Goal: Transaction & Acquisition: Purchase product/service

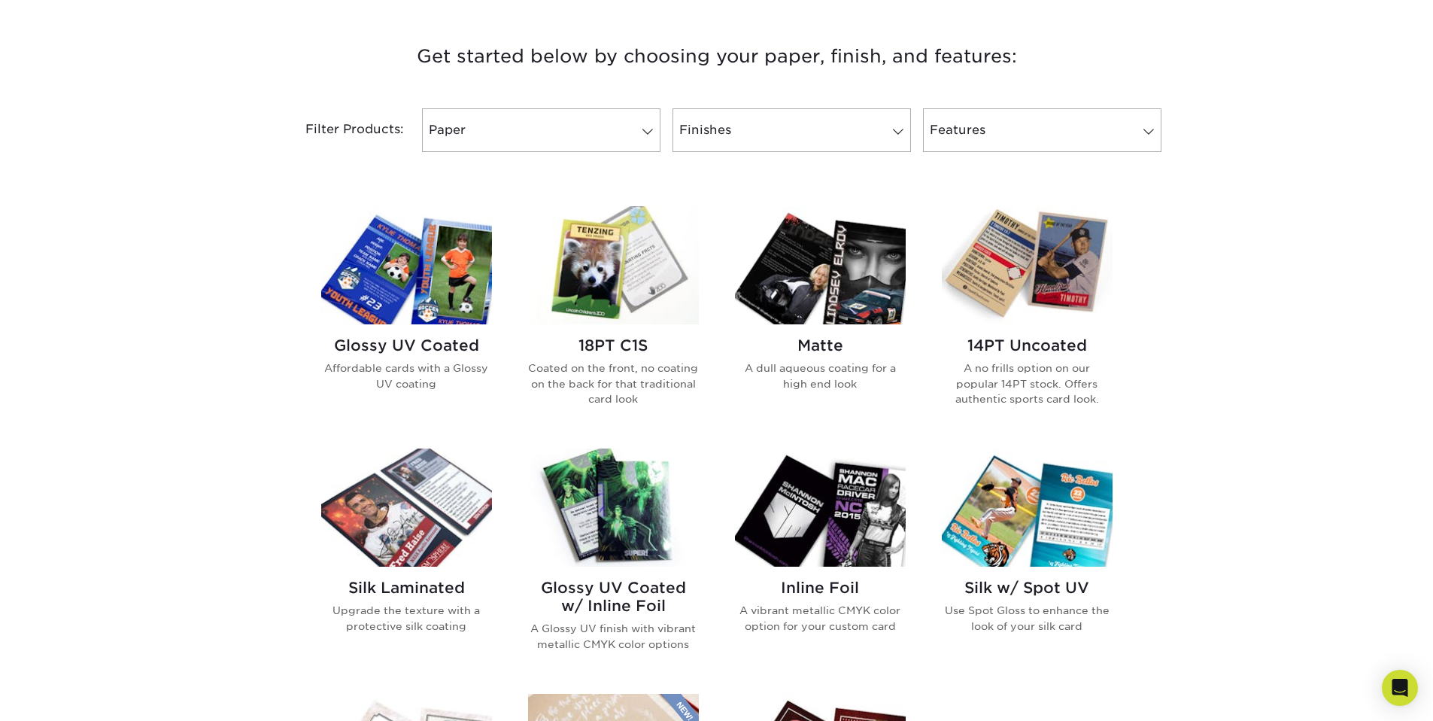
scroll to position [580, 0]
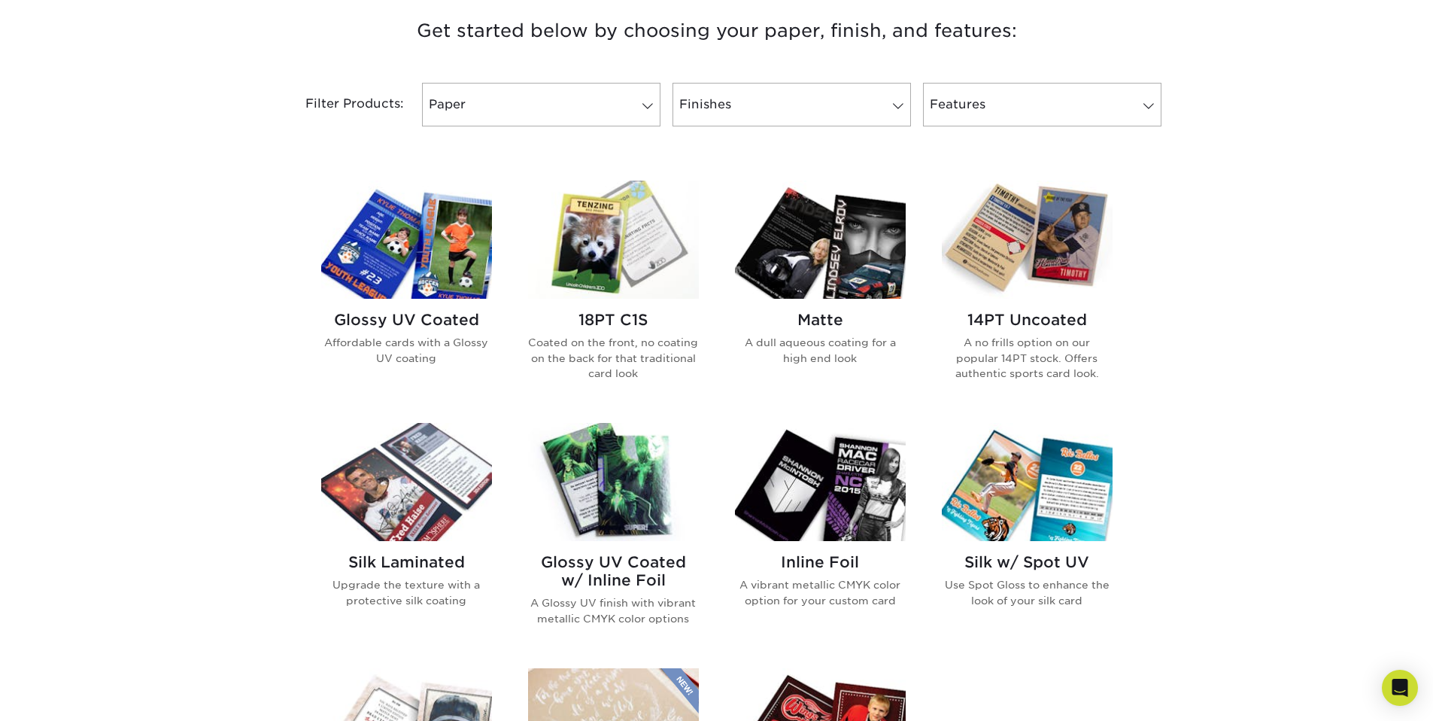
click at [1012, 318] on h2 "14PT Uncoated" at bounding box center [1027, 320] width 171 height 18
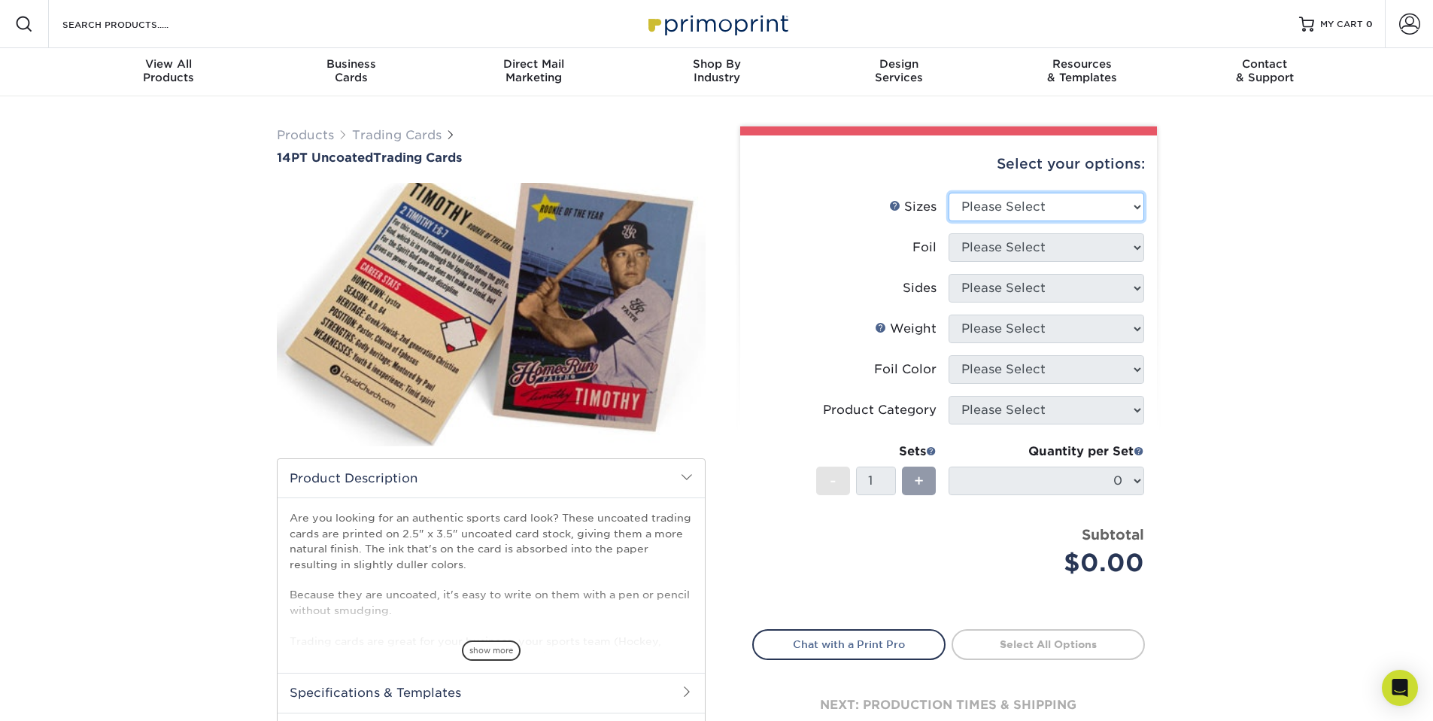
click at [976, 205] on select "Please Select 2.5" x 3.5"" at bounding box center [1046, 207] width 196 height 29
select select "2.50x3.50"
click at [948, 193] on select "Please Select 2.5" x 3.5"" at bounding box center [1046, 207] width 196 height 29
click at [992, 251] on select "Please Select Yes No" at bounding box center [1046, 247] width 196 height 29
select select "0"
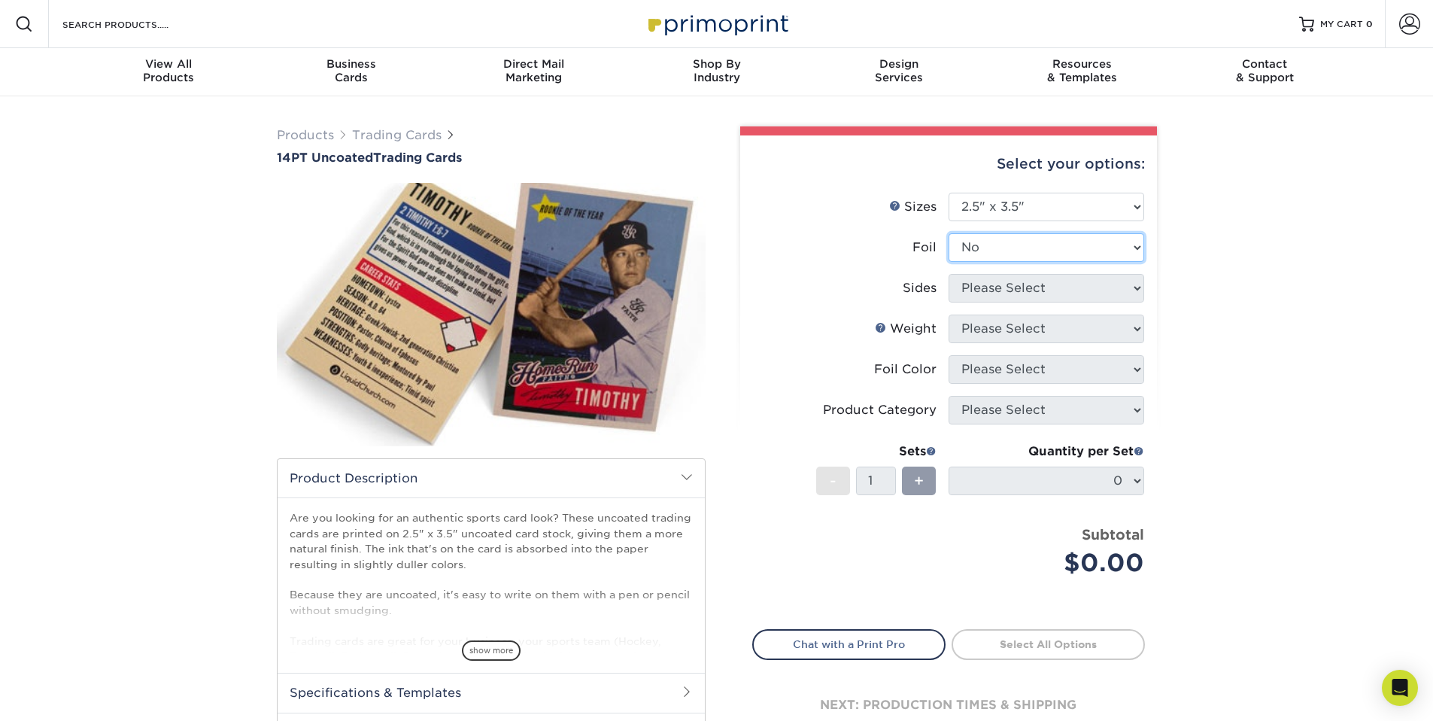
click at [948, 233] on select "Please Select Yes No" at bounding box center [1046, 247] width 196 height 29
click at [993, 285] on select "Please Select Print Both Sides Print Front Only" at bounding box center [1046, 288] width 196 height 29
select select "13abbda7-1d64-4f25-8bb2-c179b224825d"
click at [948, 274] on select "Please Select Print Both Sides Print Front Only" at bounding box center [1046, 288] width 196 height 29
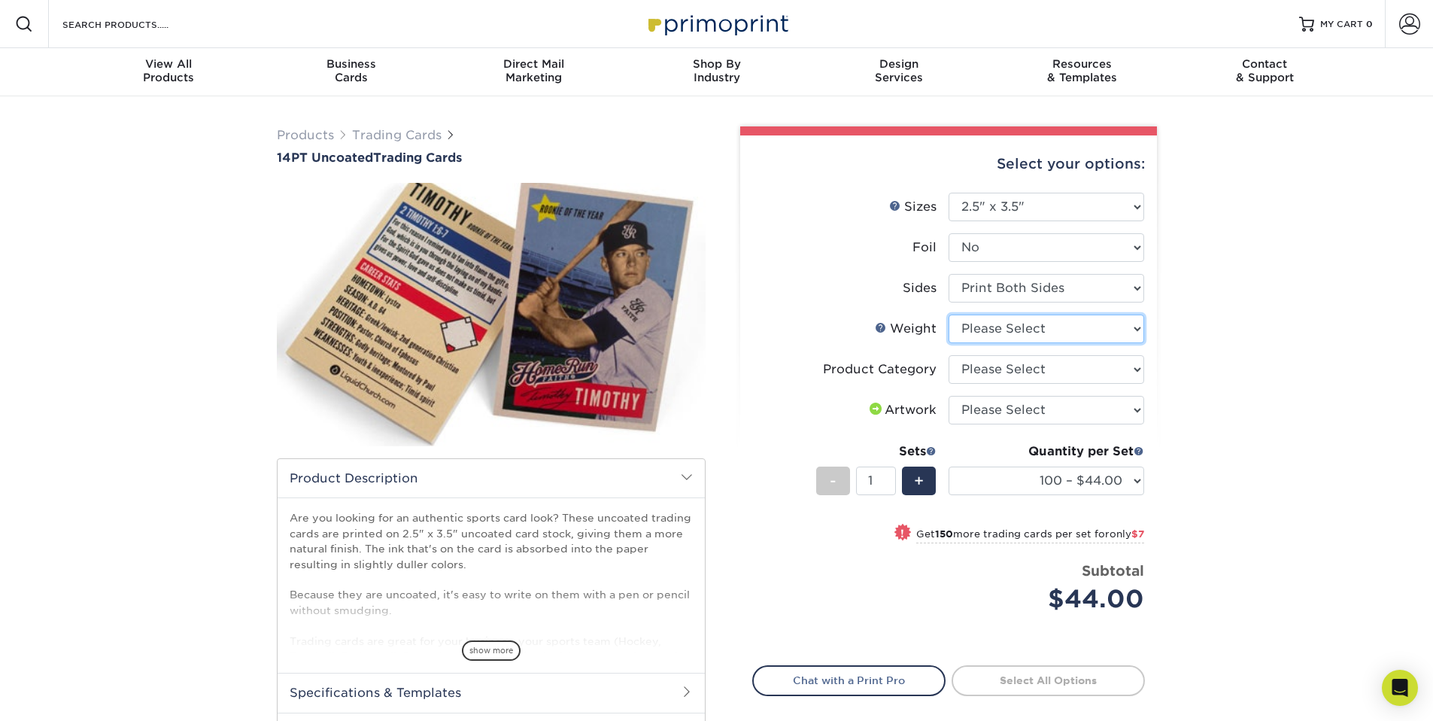
click at [1038, 335] on select "Please Select 14PT Uncoated" at bounding box center [1046, 328] width 196 height 29
select select "14PT Uncoated"
click at [948, 314] on select "Please Select 14PT Uncoated" at bounding box center [1046, 328] width 196 height 29
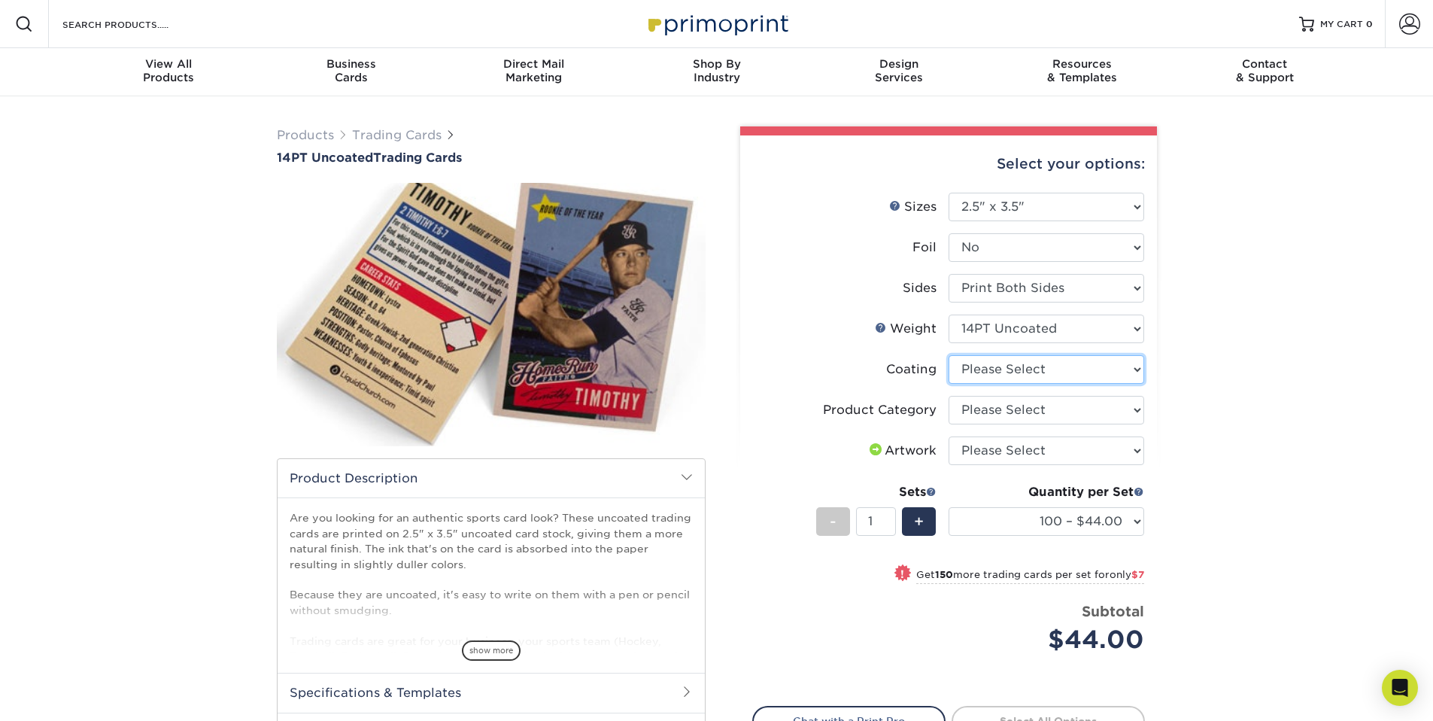
click at [1043, 371] on select at bounding box center [1046, 369] width 196 height 29
select select "3e7618de-abca-4bda-9f97-8b9129e913d8"
click at [948, 355] on select at bounding box center [1046, 369] width 196 height 29
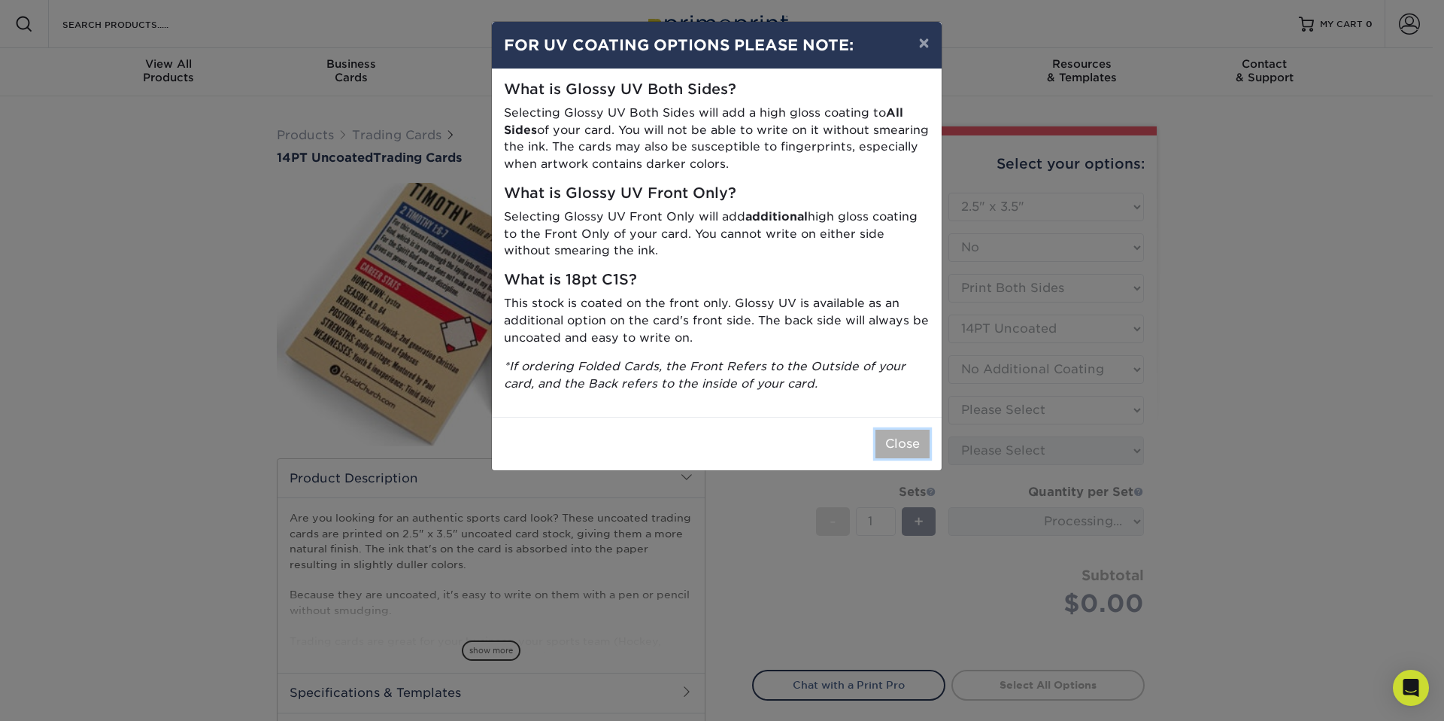
click at [888, 447] on button "Close" at bounding box center [902, 443] width 54 height 29
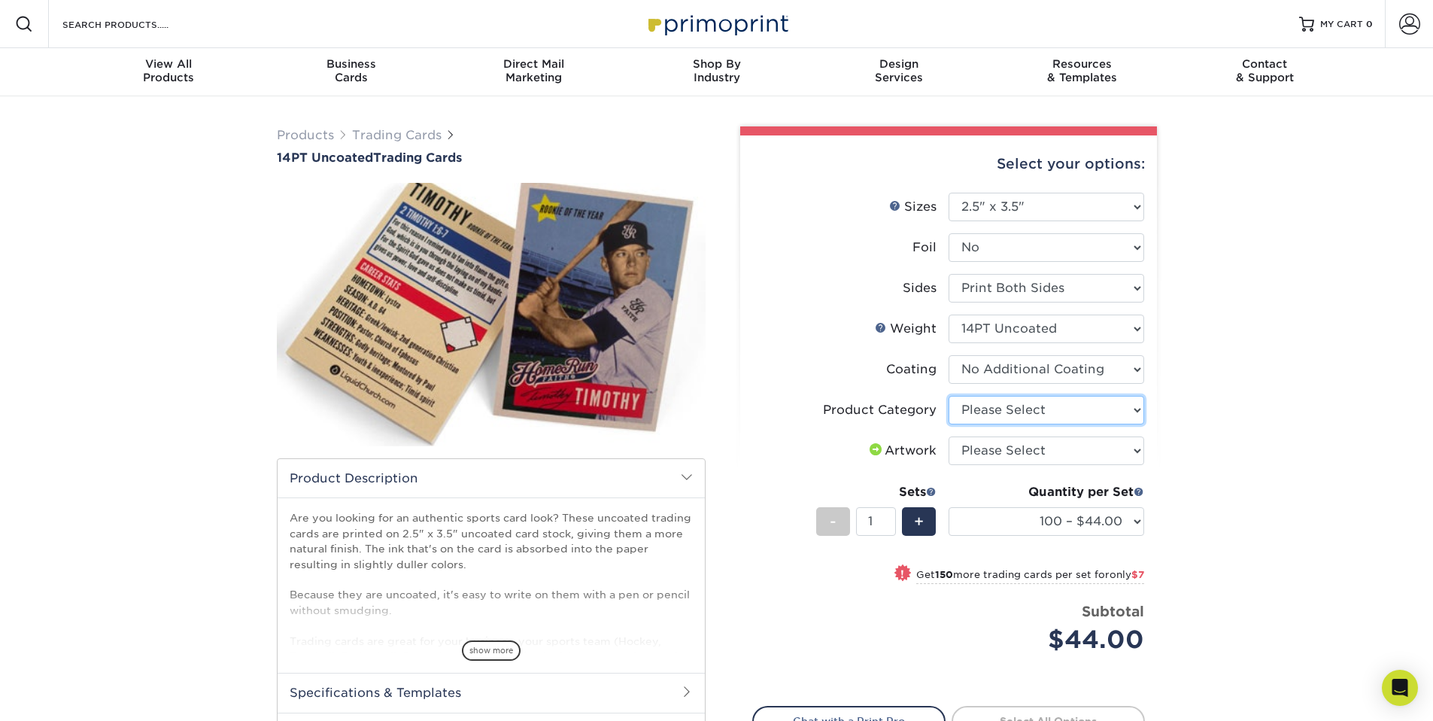
click at [1064, 410] on select "Please Select Trading Cards" at bounding box center [1046, 410] width 196 height 29
select select "c2f9bce9-36c2-409d-b101-c29d9d031e18"
click at [948, 396] on select "Please Select Trading Cards" at bounding box center [1046, 410] width 196 height 29
click at [1094, 448] on select "Please Select I will upload files I need a design - $100" at bounding box center [1046, 450] width 196 height 29
select select "upload"
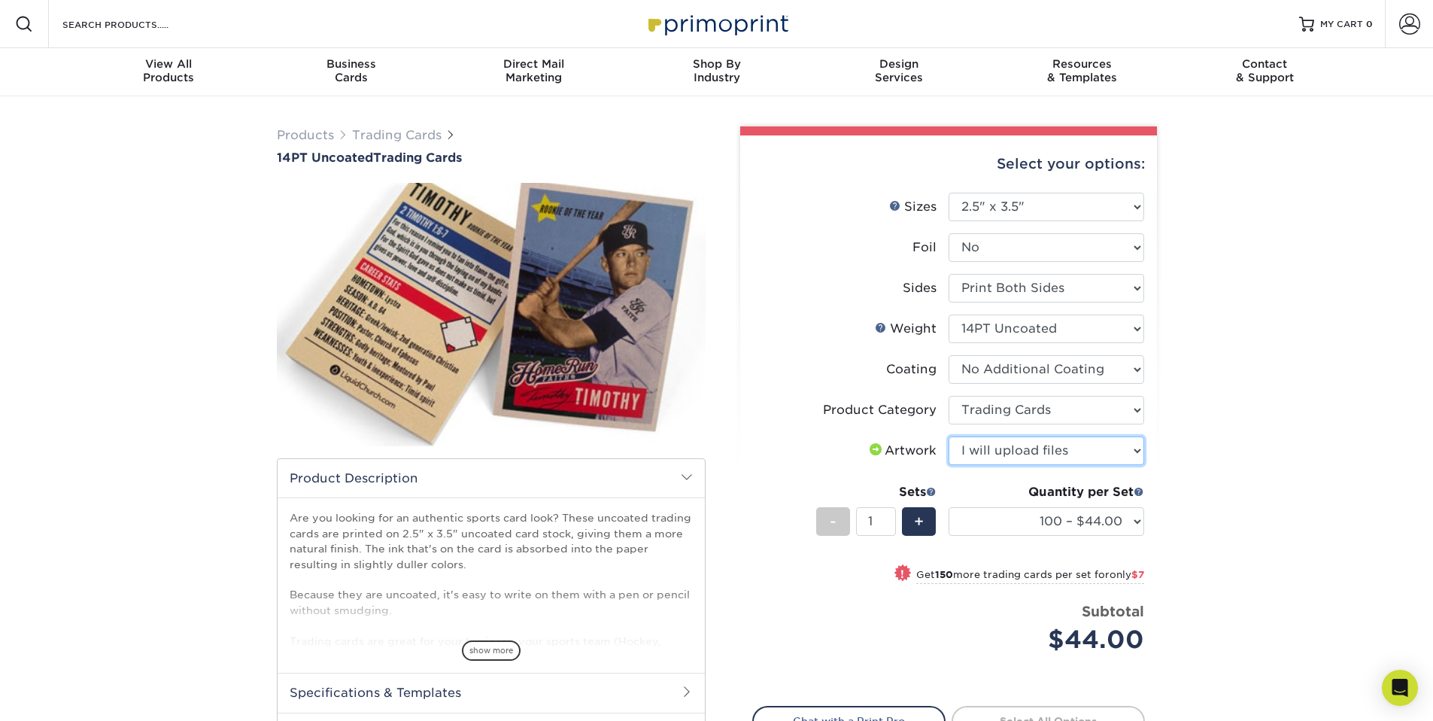
click at [948, 436] on select "Please Select I will upload files I need a design - $100" at bounding box center [1046, 450] width 196 height 29
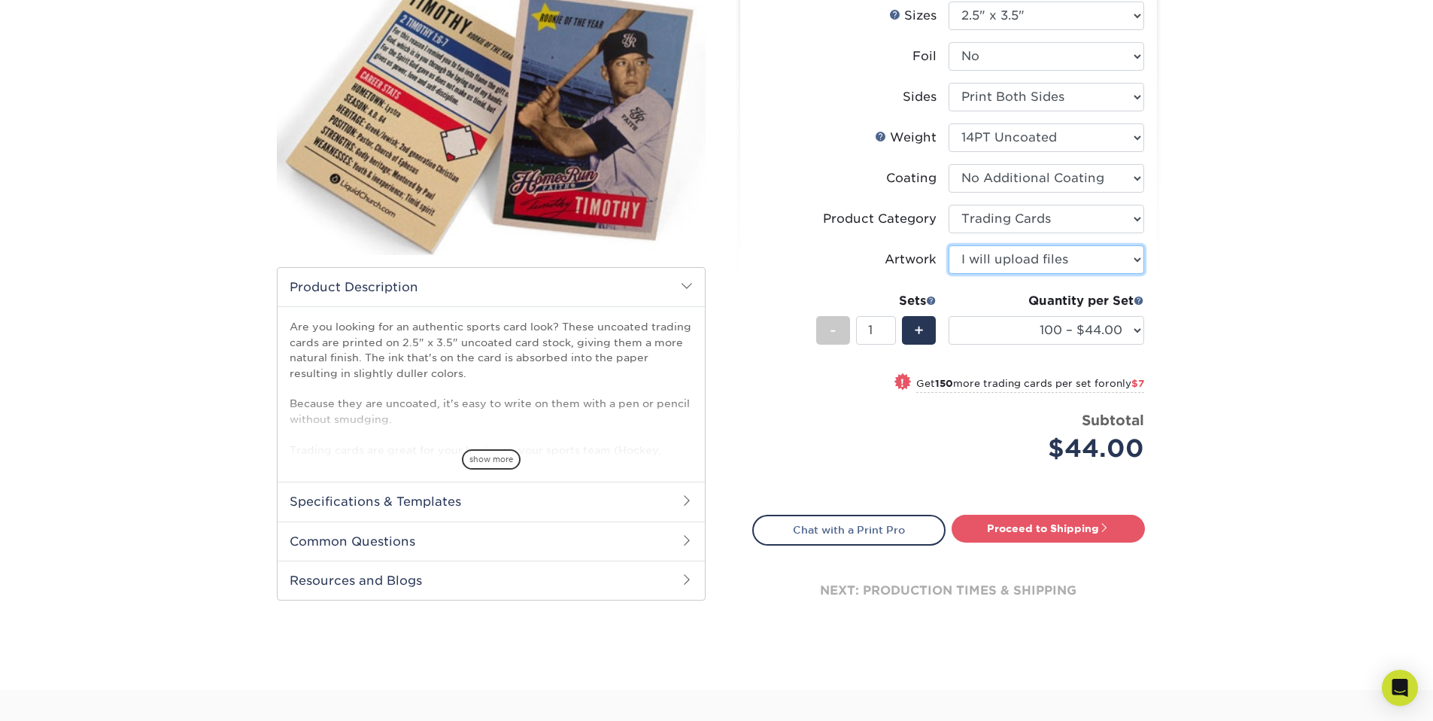
scroll to position [192, 0]
click at [921, 329] on span "+" at bounding box center [919, 329] width 10 height 23
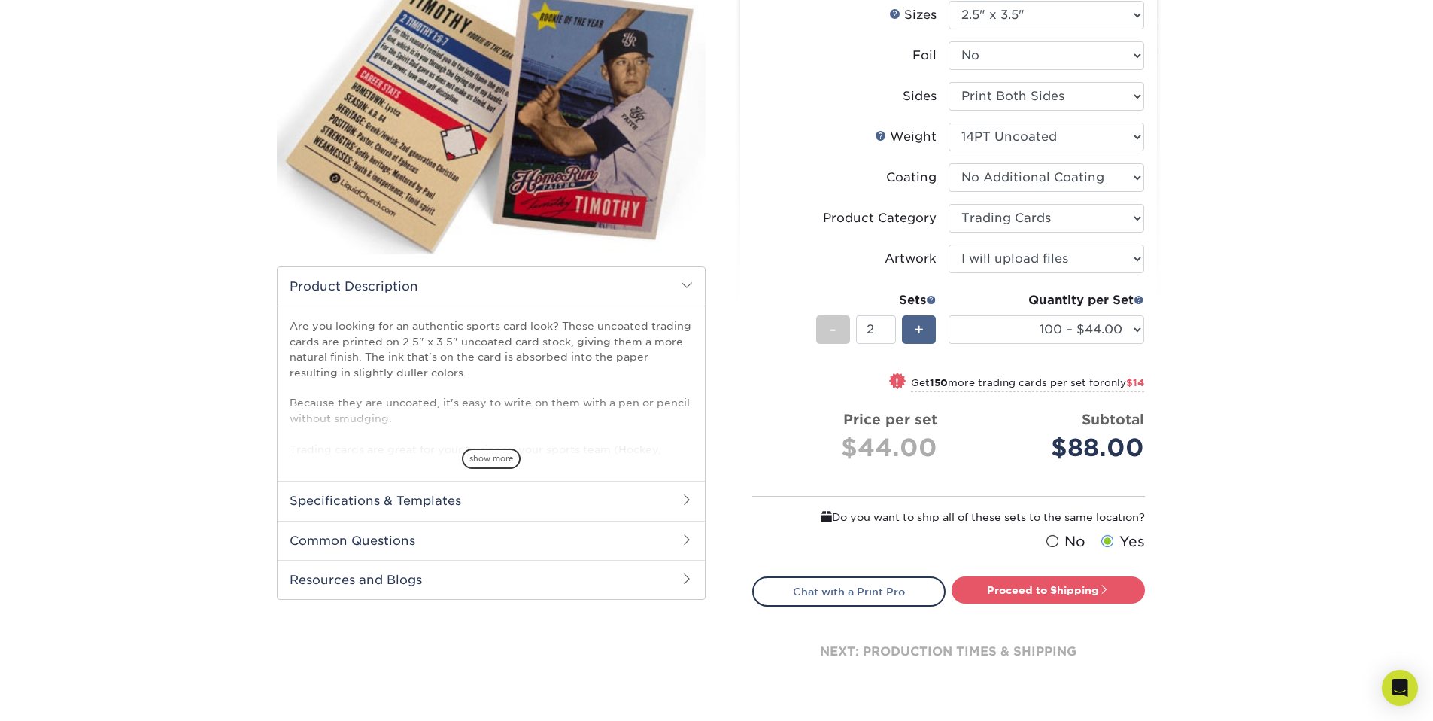
click at [921, 329] on span "+" at bounding box center [919, 329] width 10 height 23
click at [656, 542] on h2 "Common Questions" at bounding box center [491, 539] width 427 height 39
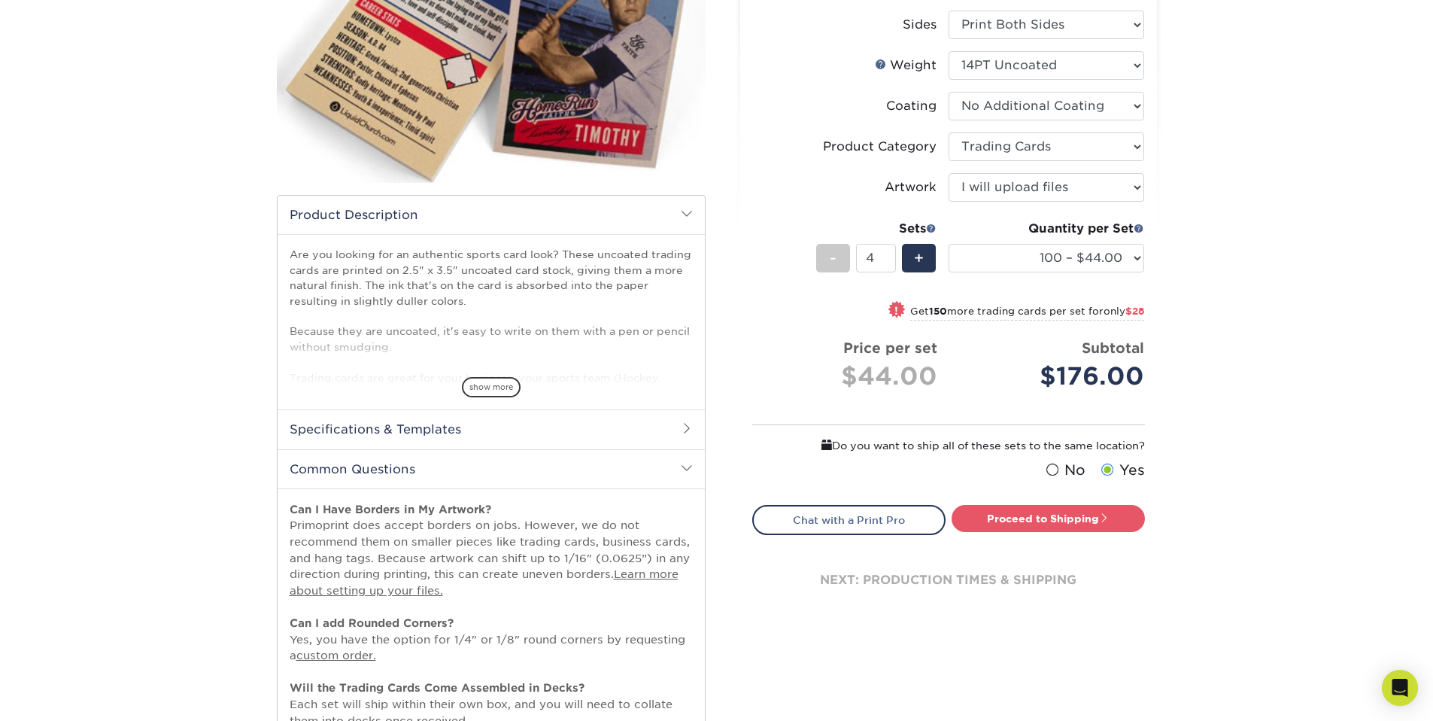
scroll to position [267, 0]
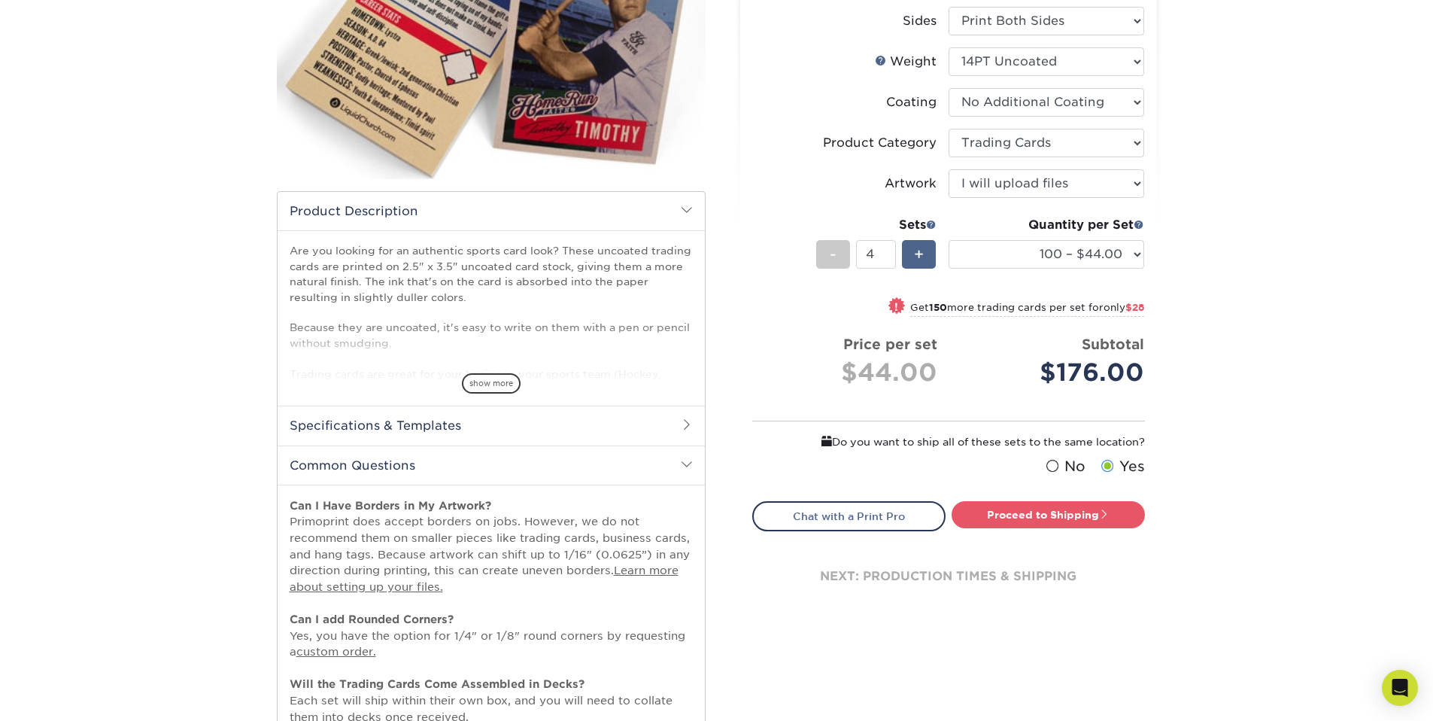
click at [909, 254] on div "+" at bounding box center [919, 254] width 34 height 29
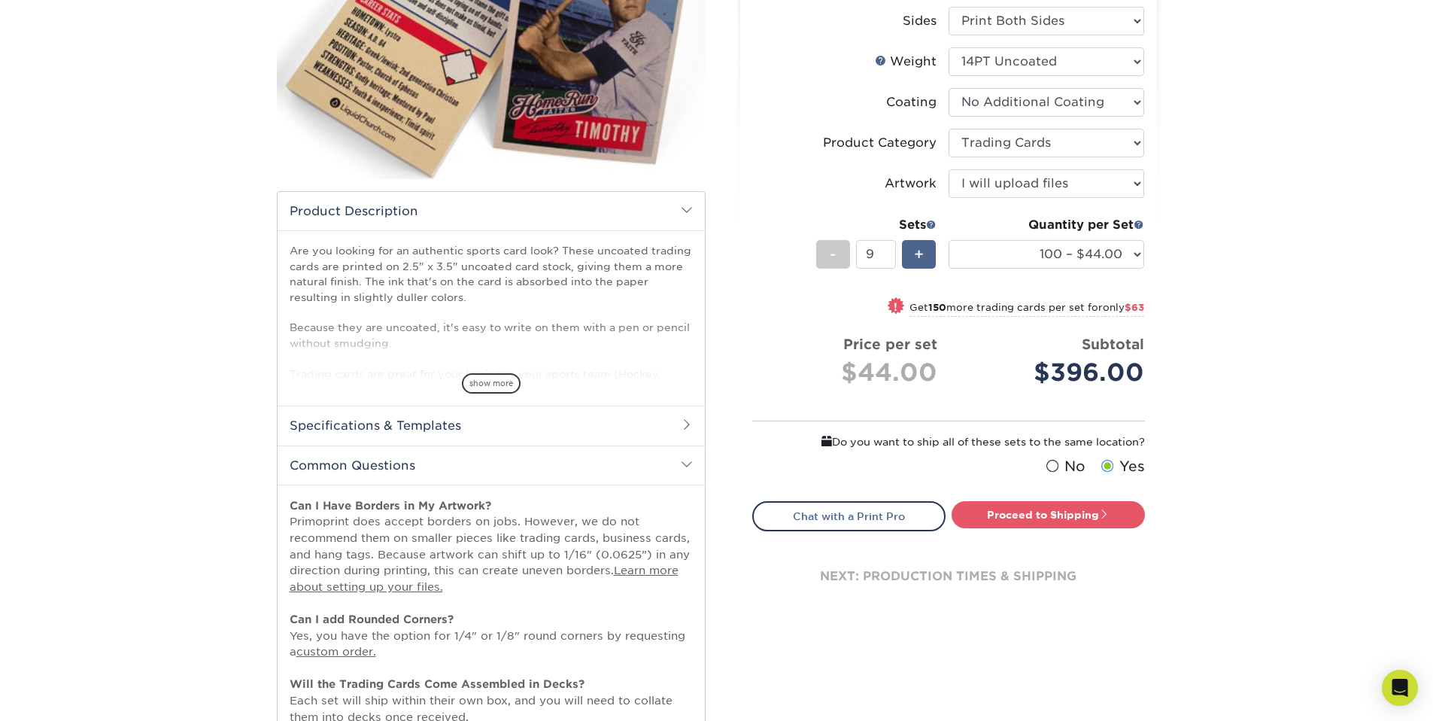
click at [909, 254] on div "+" at bounding box center [919, 254] width 34 height 29
type input "10"
click at [1298, 299] on div "Products Trading Cards 14PT Uncoated Trading Cards show more Templates" at bounding box center [716, 347] width 1433 height 1036
click at [1137, 252] on select "100 – $44.00 250 – $51.00 500 – $54.00 1000 – $78.00 2500 – $148.00 5000 – $198…" at bounding box center [1046, 254] width 196 height 29
